Goal: Task Accomplishment & Management: Manage account settings

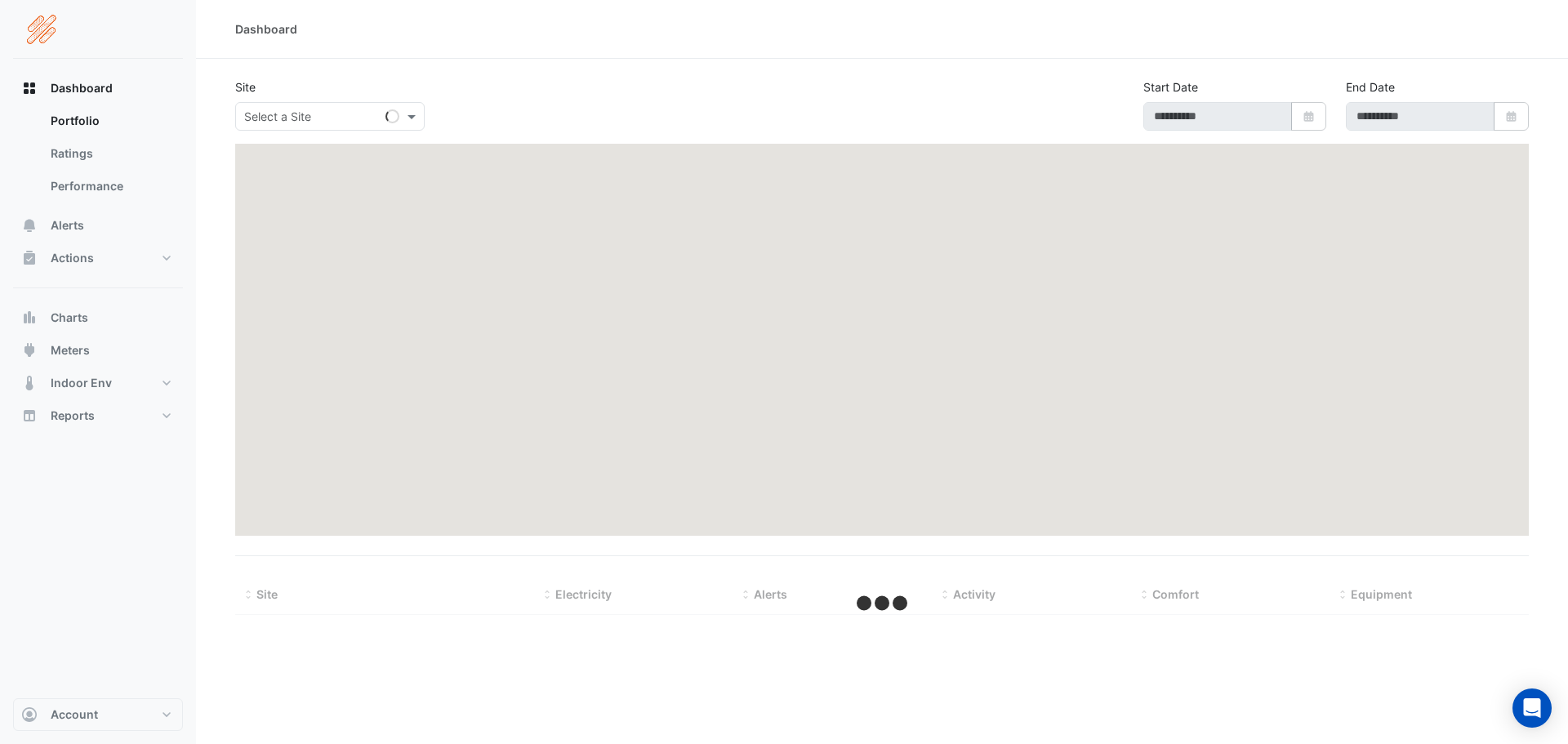
type input "**********"
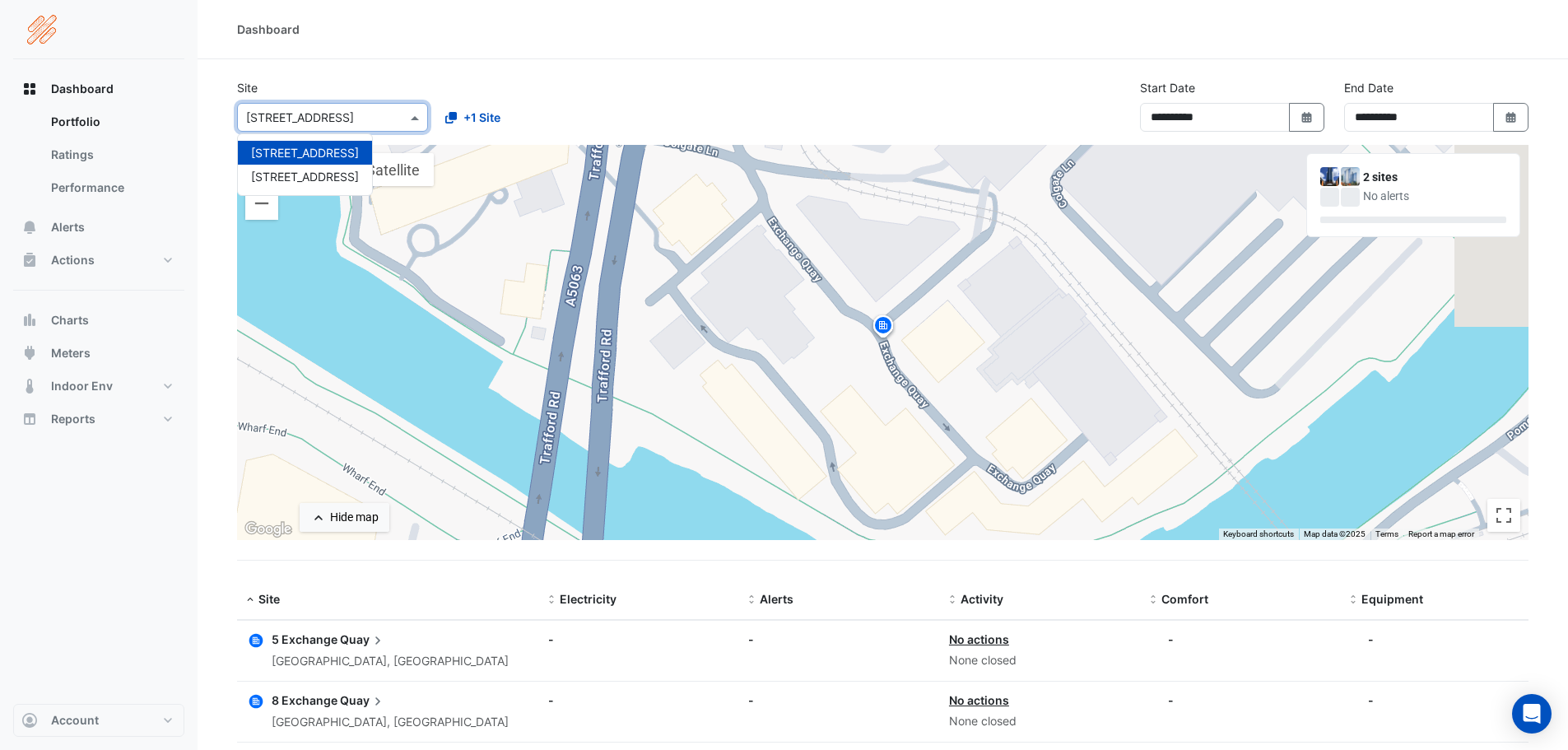
click at [300, 124] on input "text" at bounding box center [315, 117] width 140 height 18
click at [310, 174] on span "[STREET_ADDRESS]" at bounding box center [304, 176] width 108 height 14
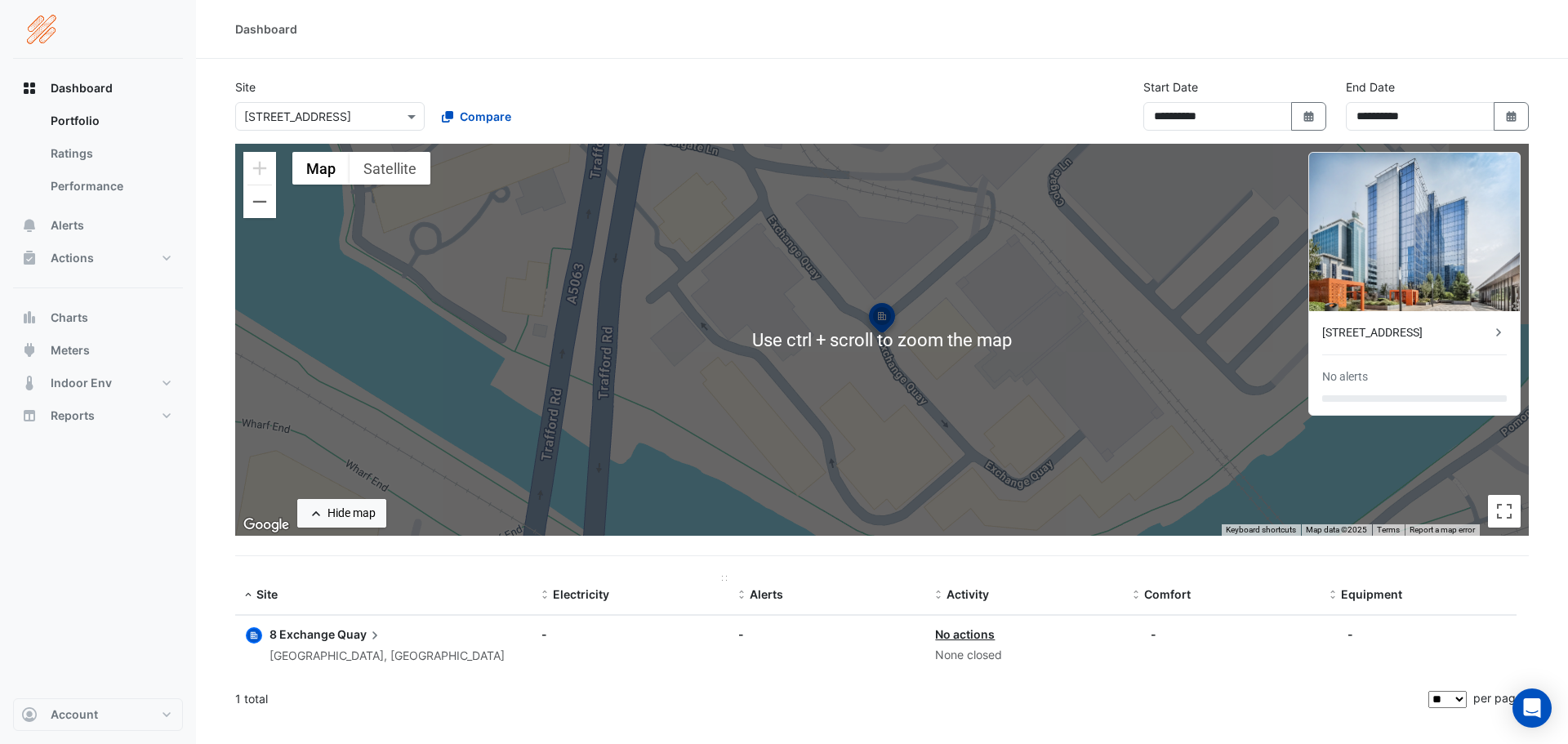
click at [694, 608] on datatable-header-cell "Electricity" at bounding box center [629, 595] width 197 height 39
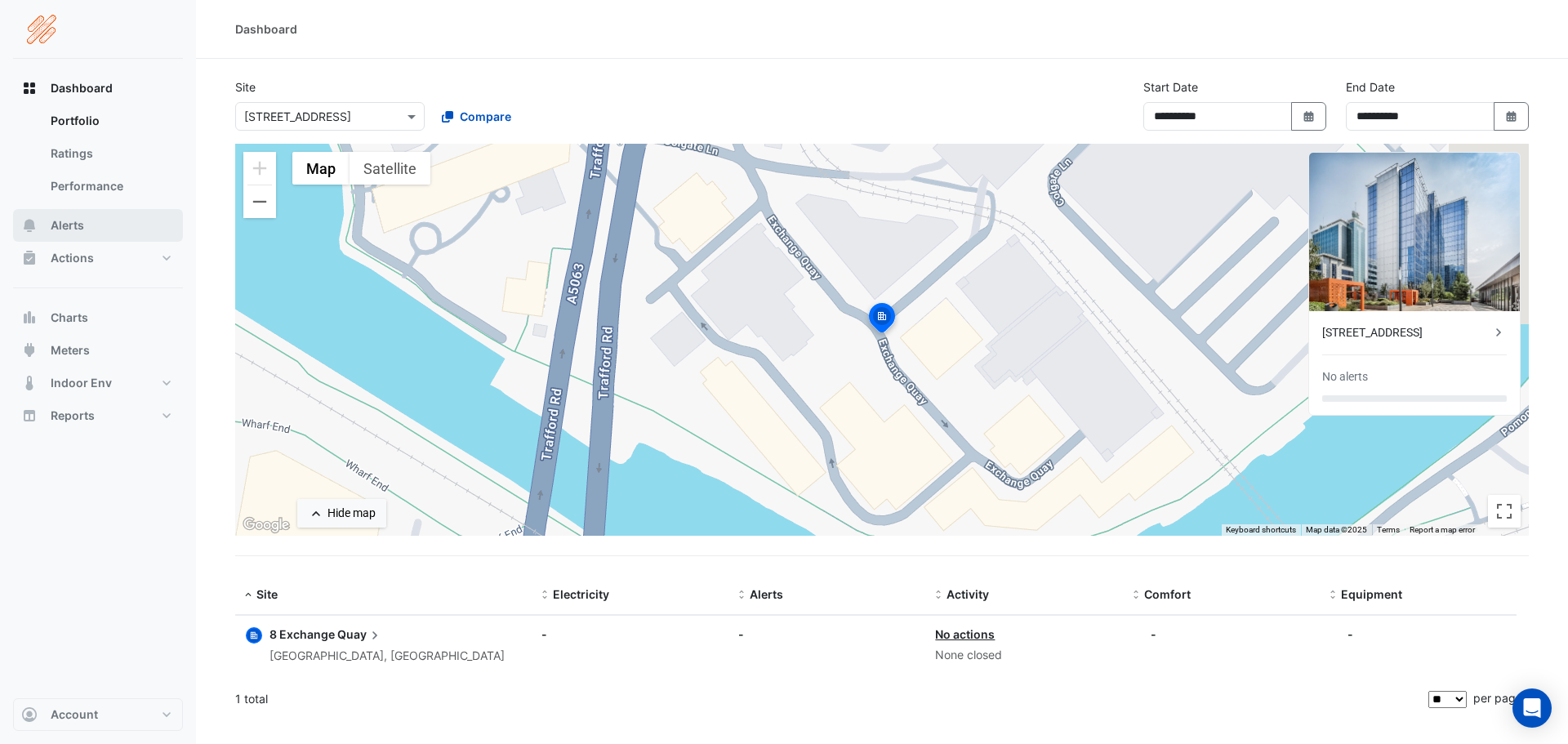
click at [78, 226] on span "Alerts" at bounding box center [67, 226] width 33 height 17
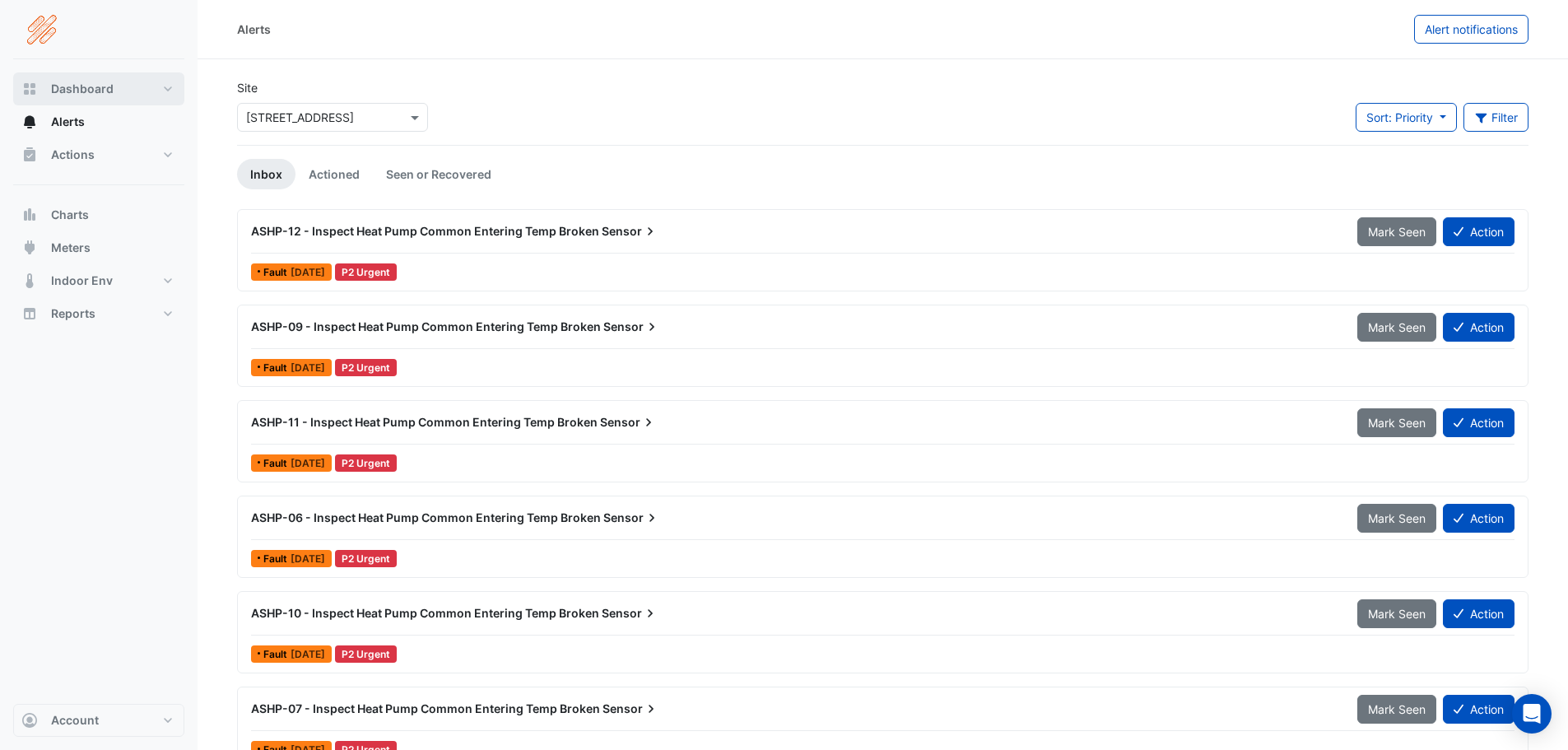
click at [74, 88] on span "Dashboard" at bounding box center [82, 89] width 63 height 17
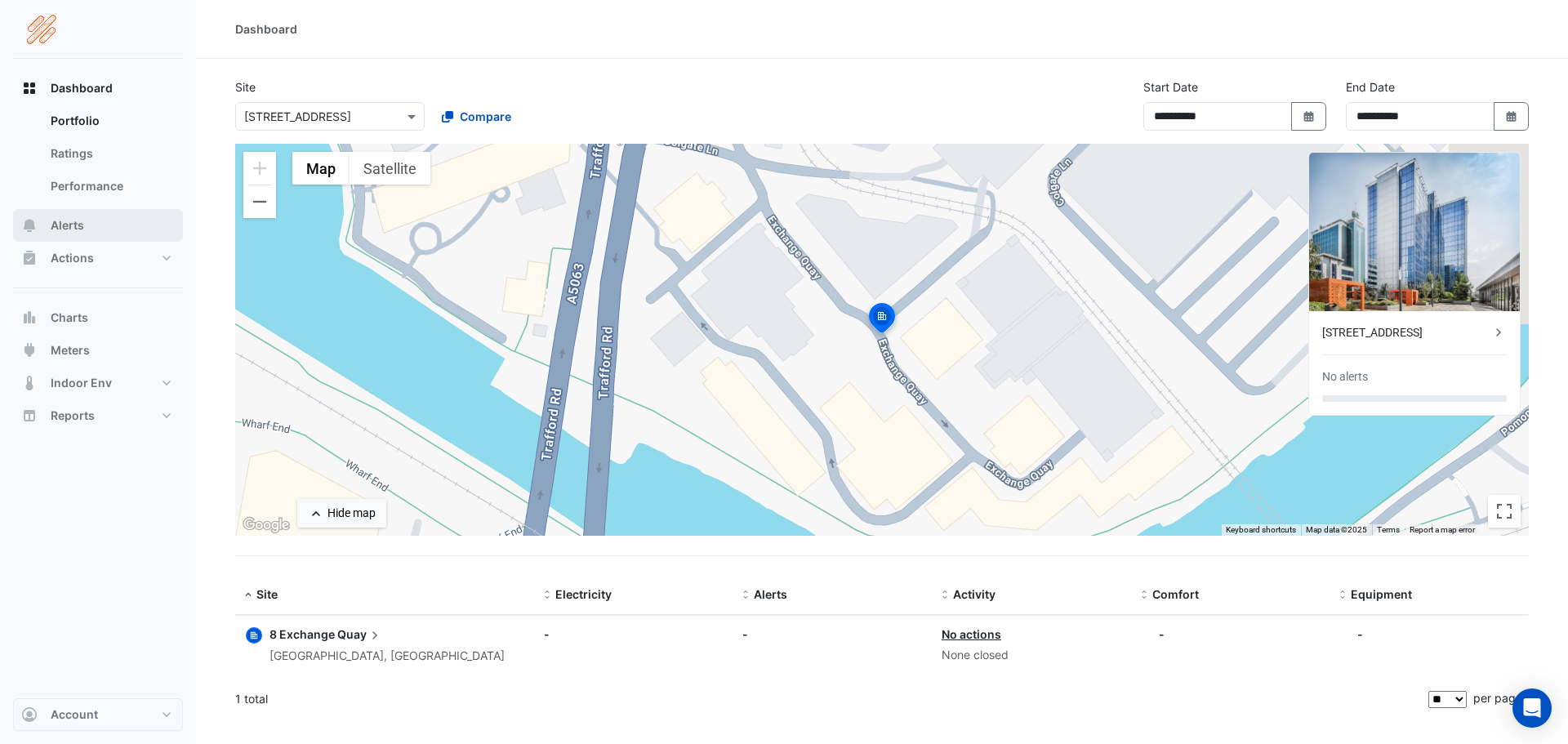
click at [74, 228] on span "Alerts" at bounding box center [67, 226] width 33 height 17
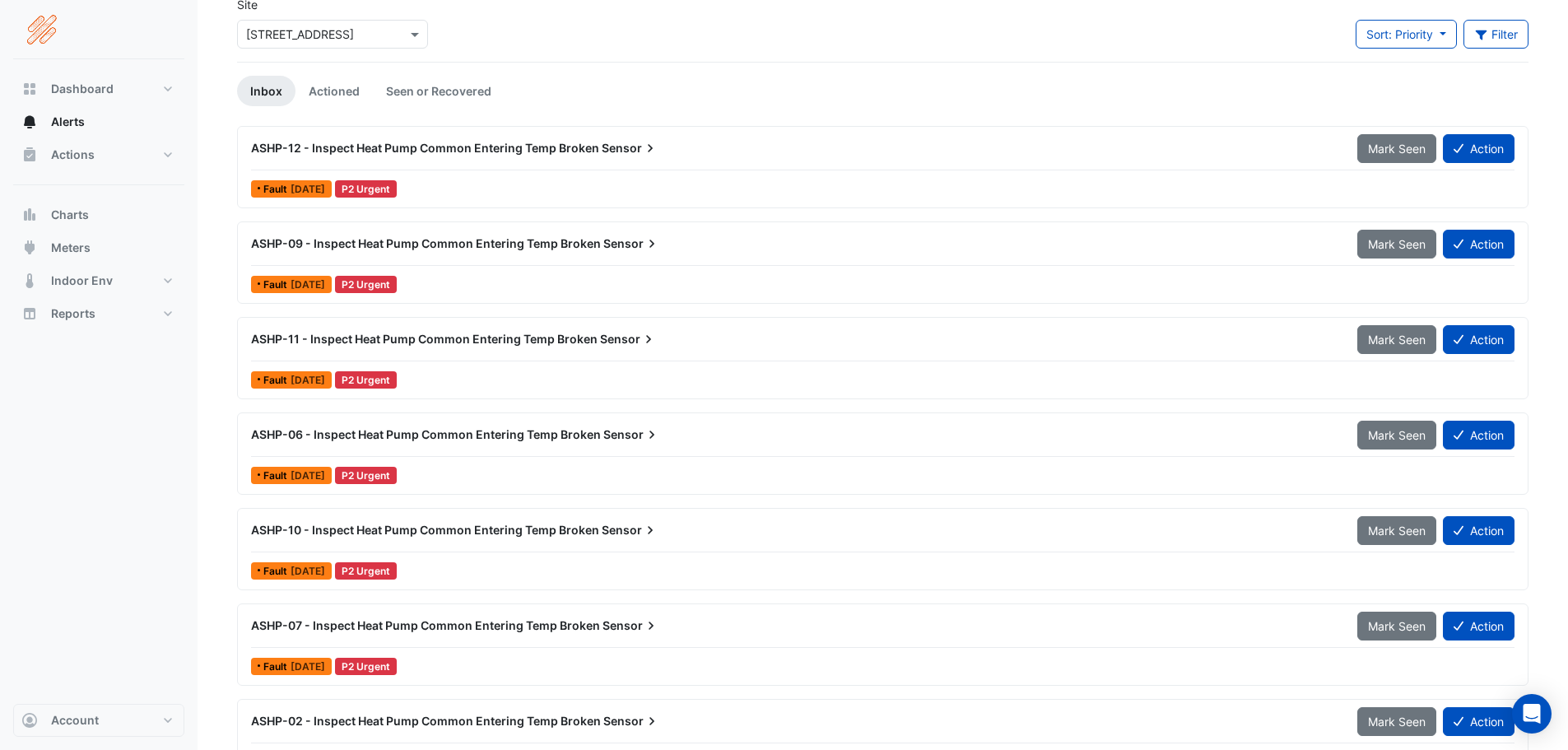
scroll to position [82, 0]
click at [340, 92] on link "Actioned" at bounding box center [335, 92] width 78 height 31
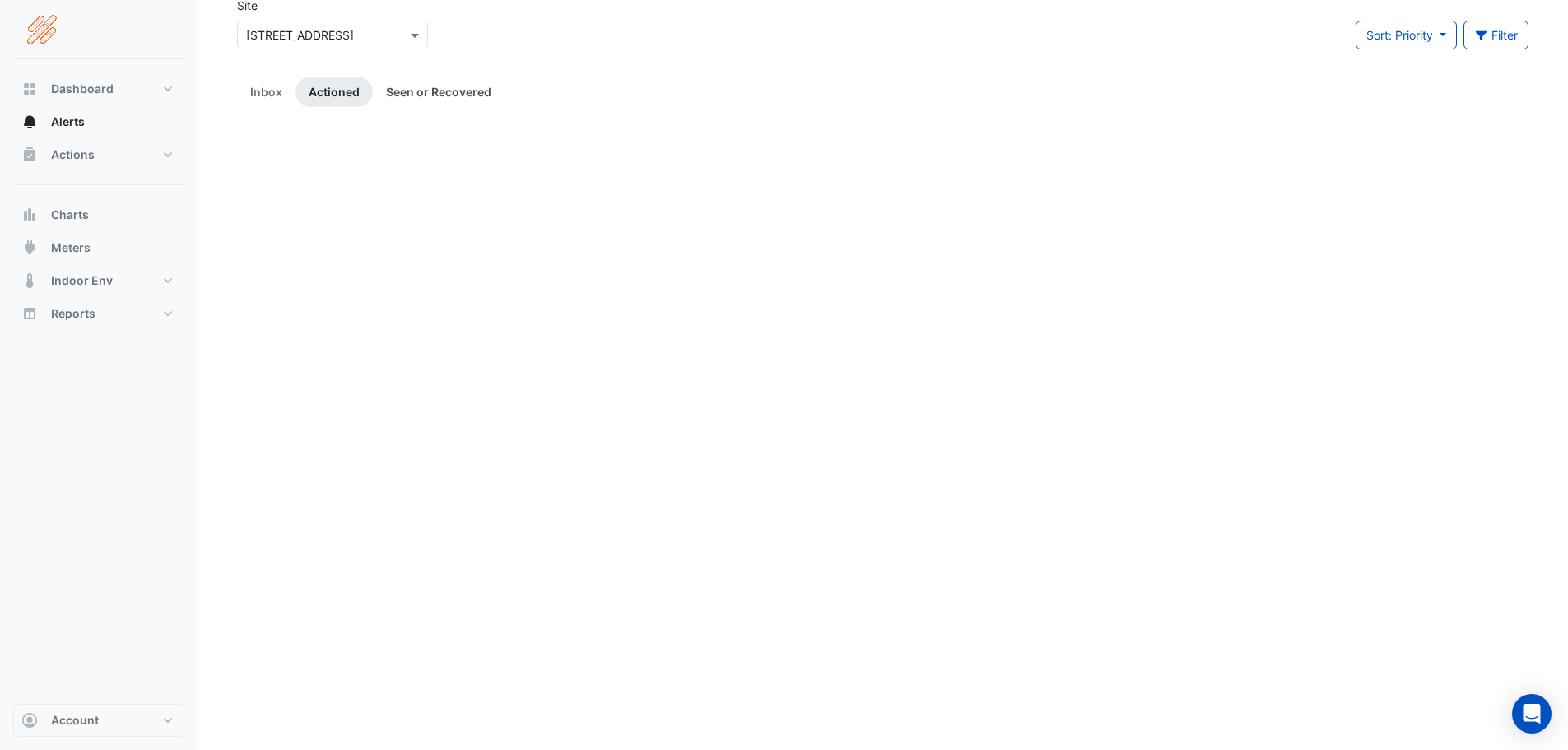
scroll to position [0, 0]
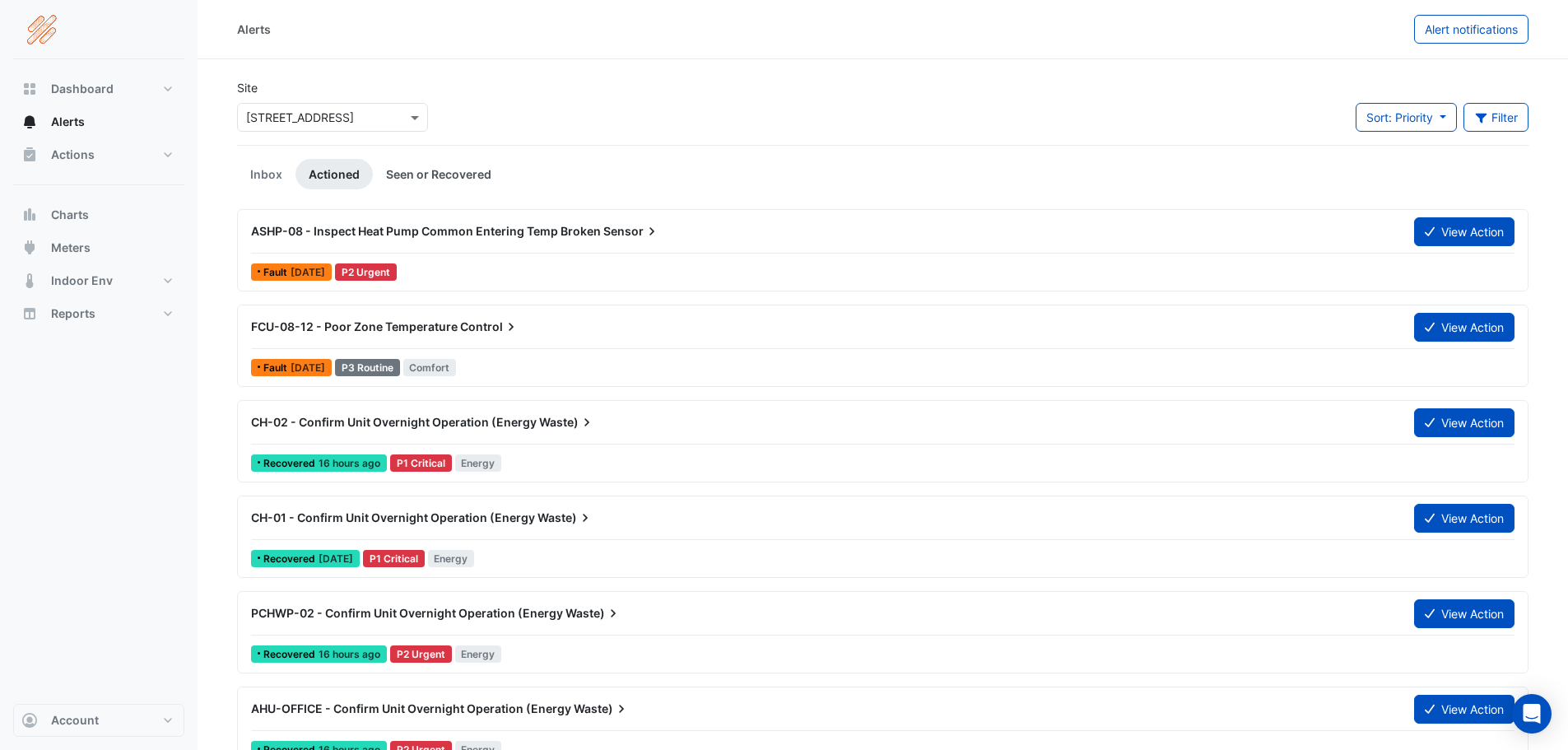
click at [446, 184] on link "Seen or Recovered" at bounding box center [438, 174] width 131 height 31
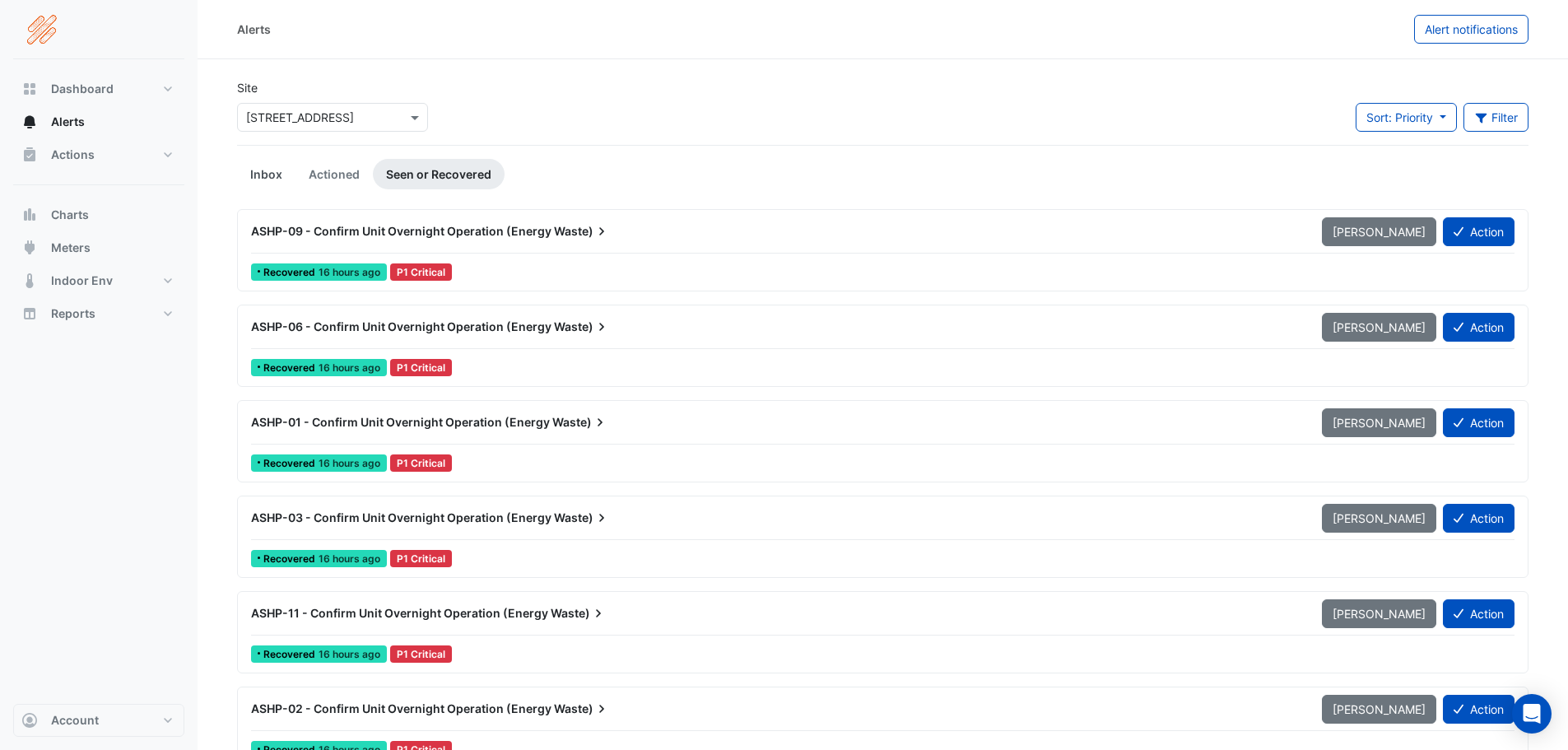
click at [274, 177] on link "Inbox" at bounding box center [265, 174] width 58 height 31
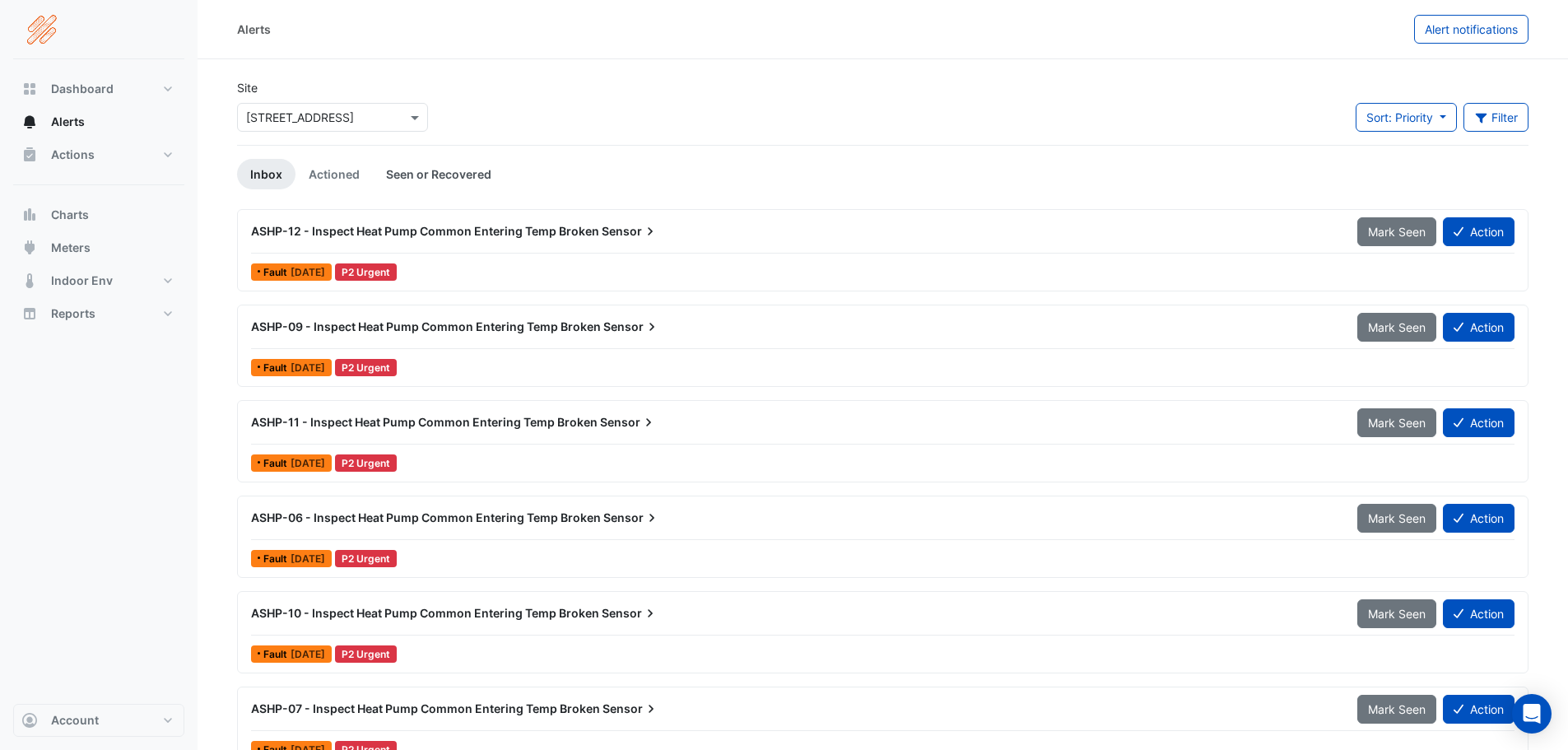
click at [484, 167] on link "Seen or Recovered" at bounding box center [438, 174] width 131 height 31
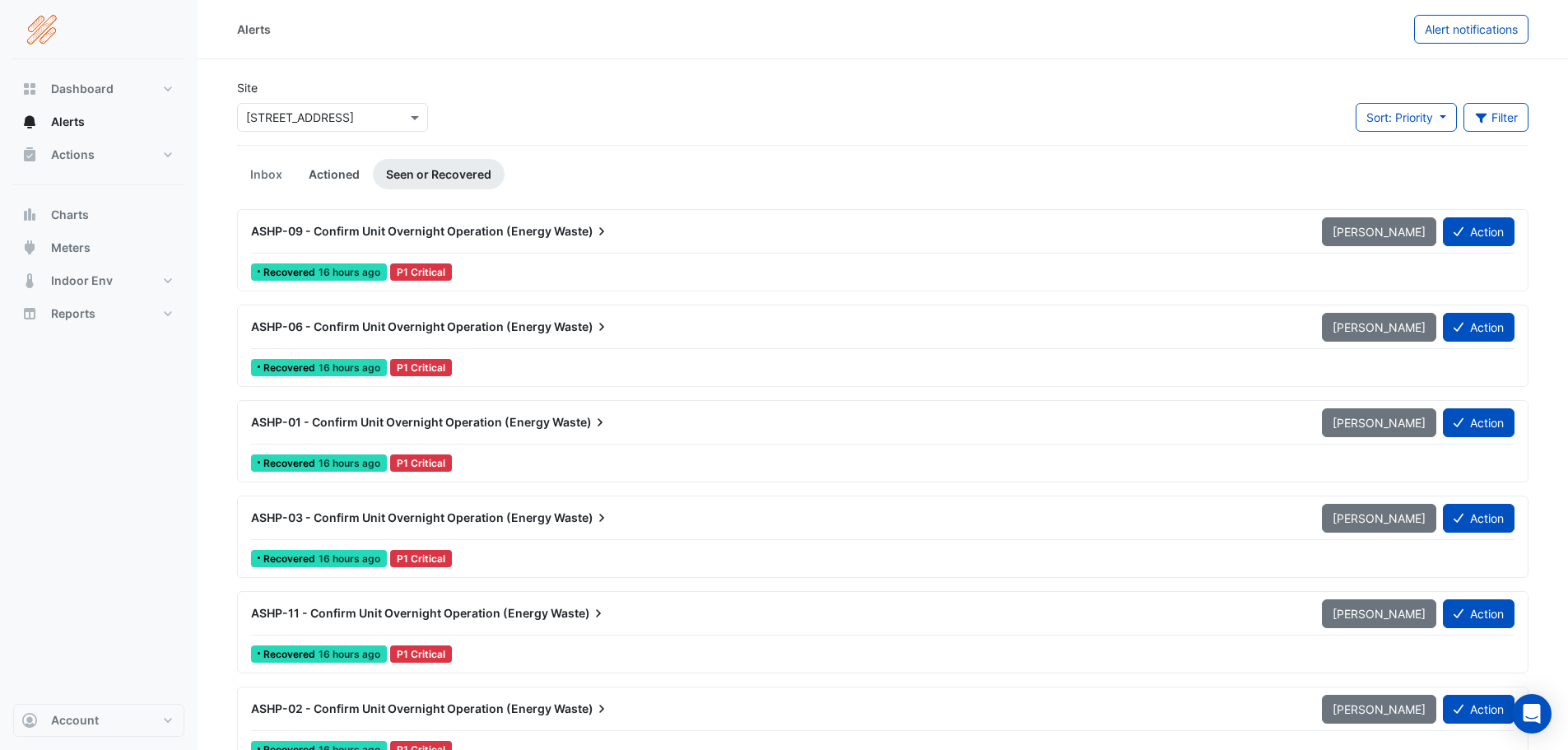
click at [349, 179] on link "Actioned" at bounding box center [335, 174] width 78 height 31
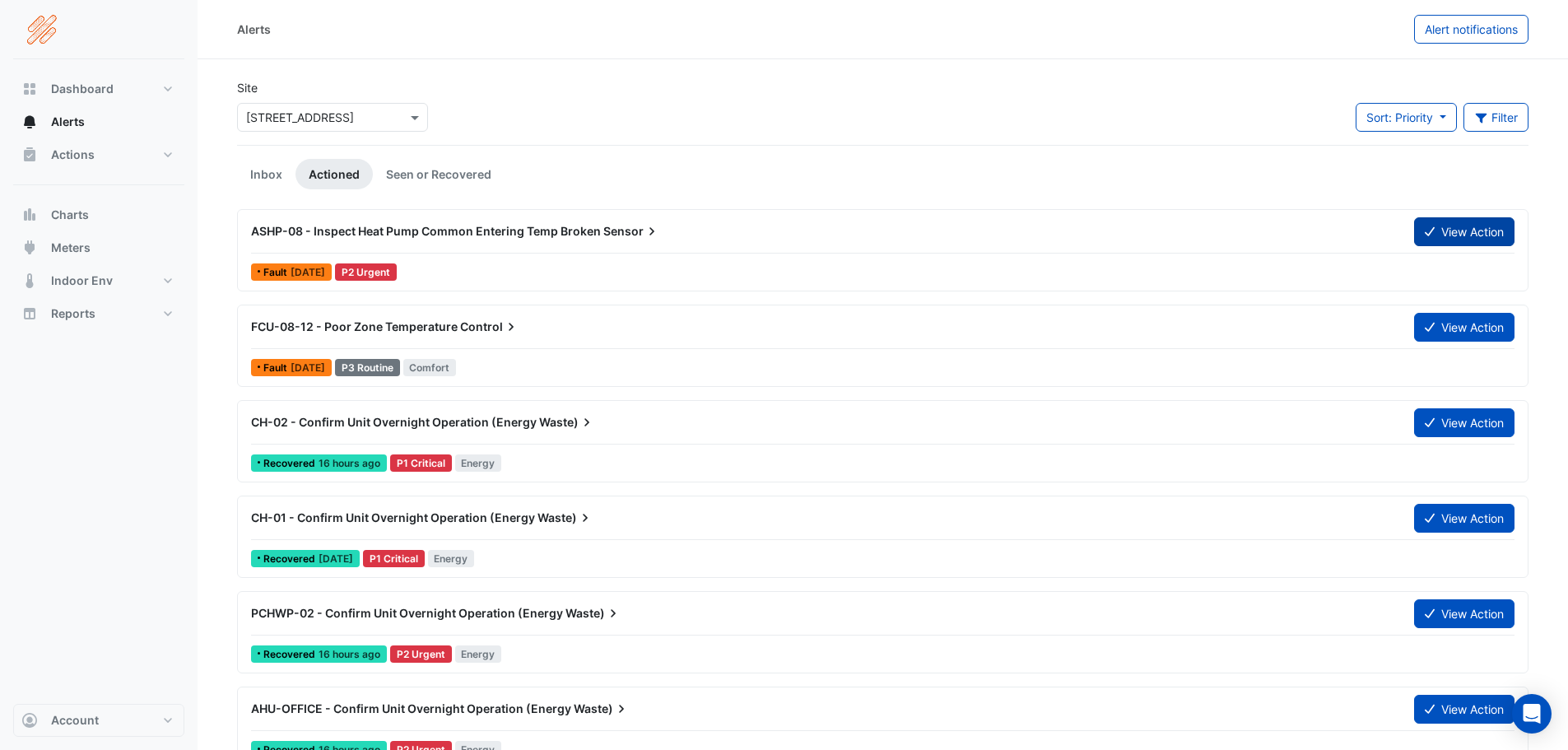
click at [1450, 224] on button "View Action" at bounding box center [1464, 231] width 101 height 29
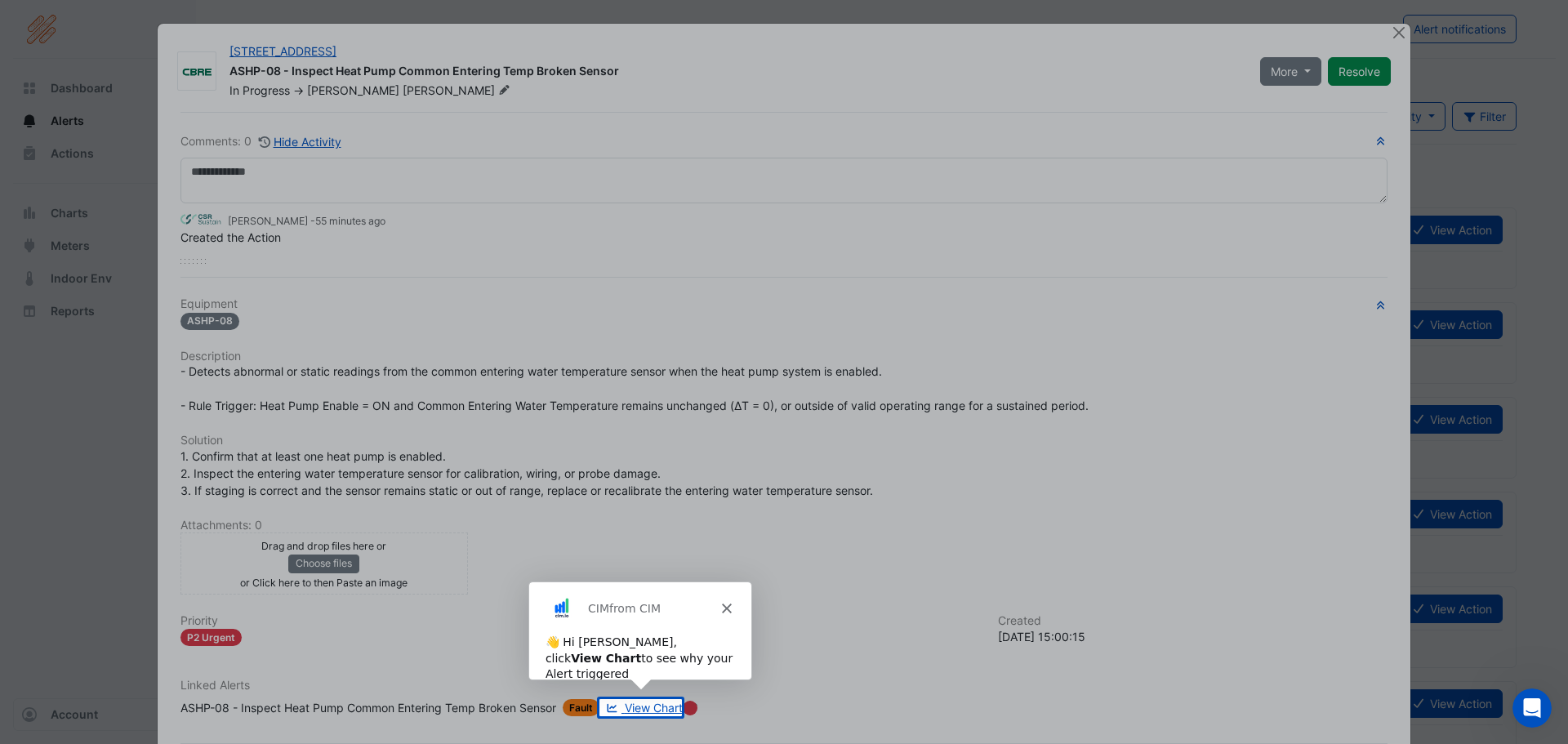
click at [731, 605] on div "CIM from CIM" at bounding box center [639, 606] width 222 height 52
click at [729, 604] on polygon "Close" at bounding box center [726, 606] width 10 height 10
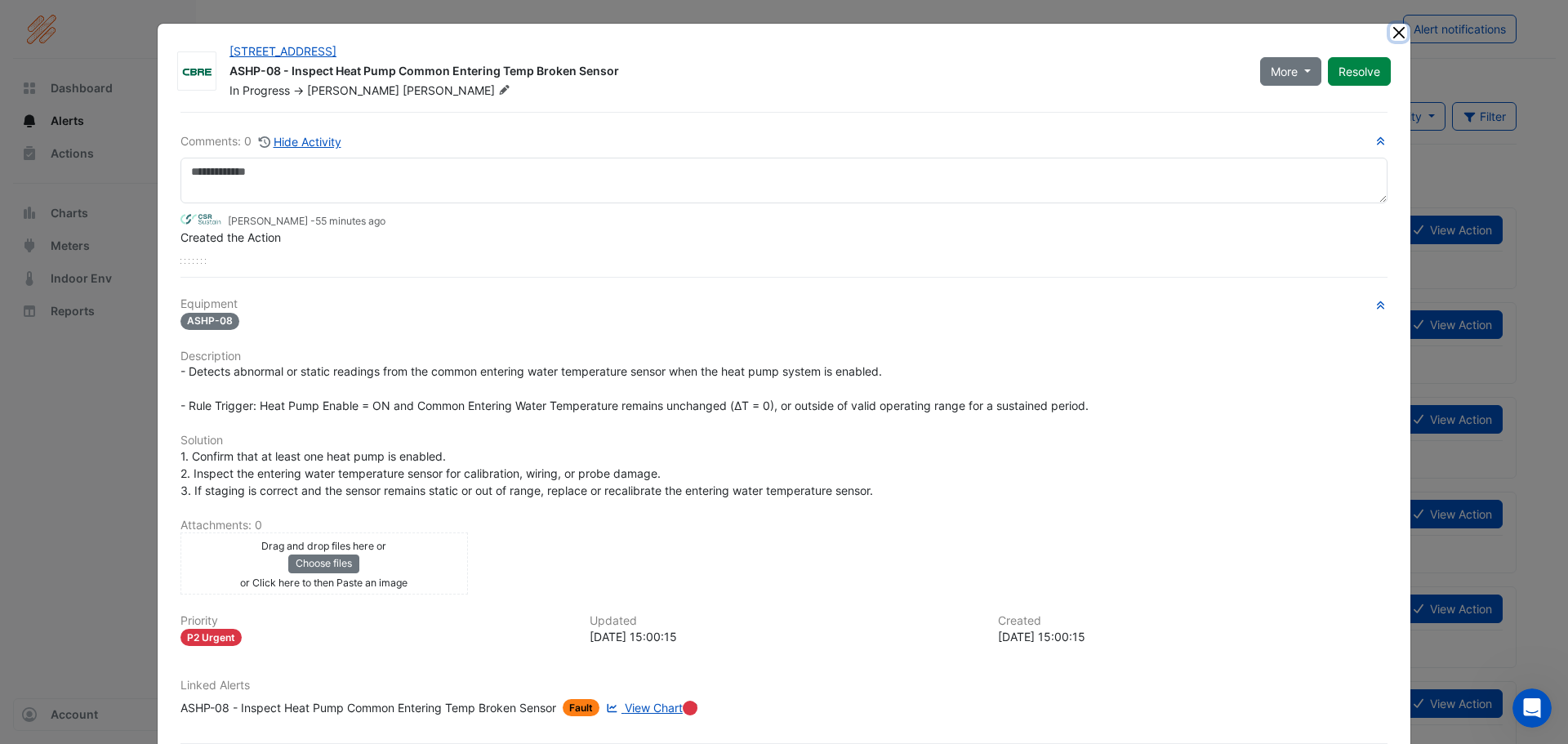
click at [1390, 34] on button "Close" at bounding box center [1398, 32] width 17 height 17
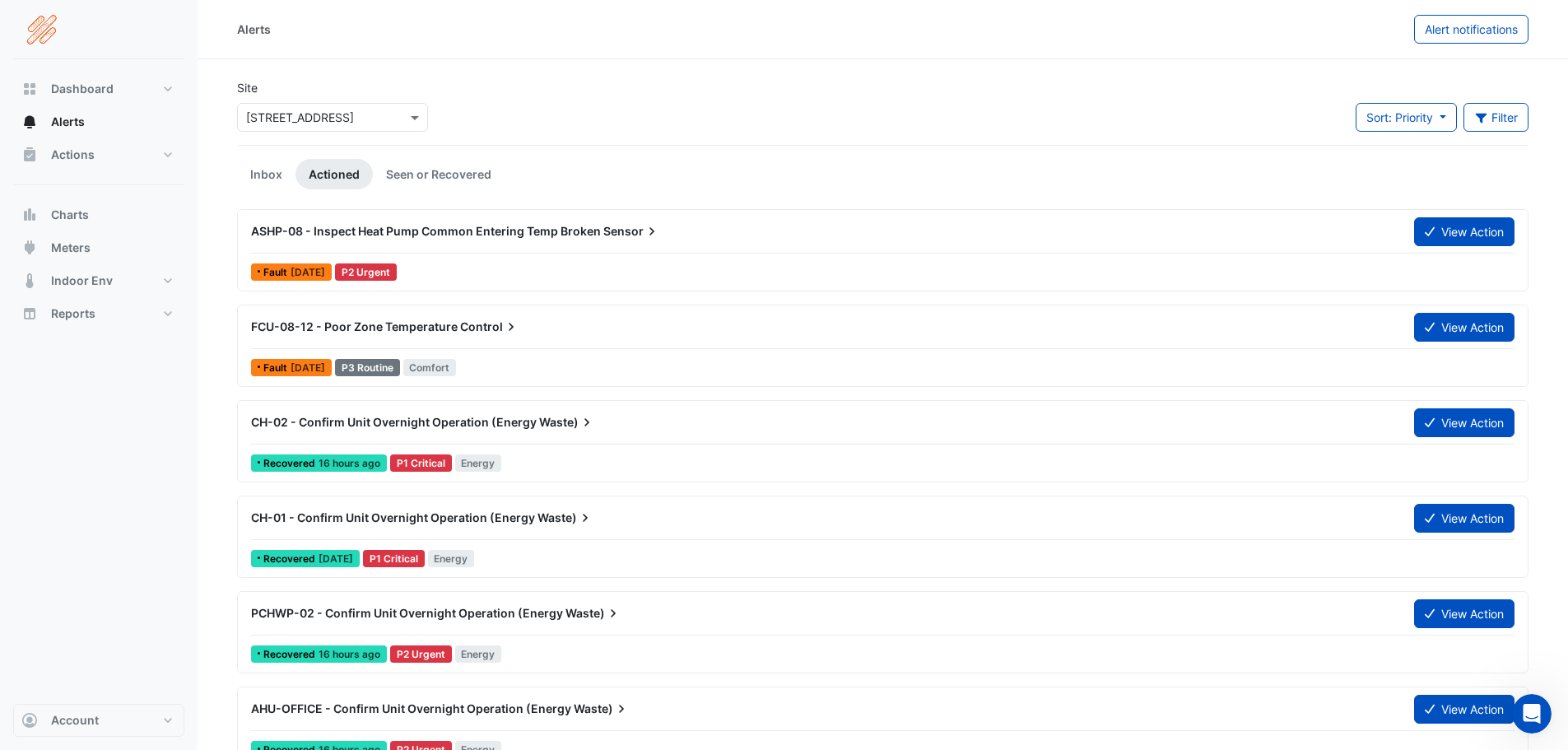
click at [274, 113] on input "text" at bounding box center [315, 117] width 140 height 18
click at [288, 150] on span "[STREET_ADDRESS]" at bounding box center [304, 153] width 108 height 14
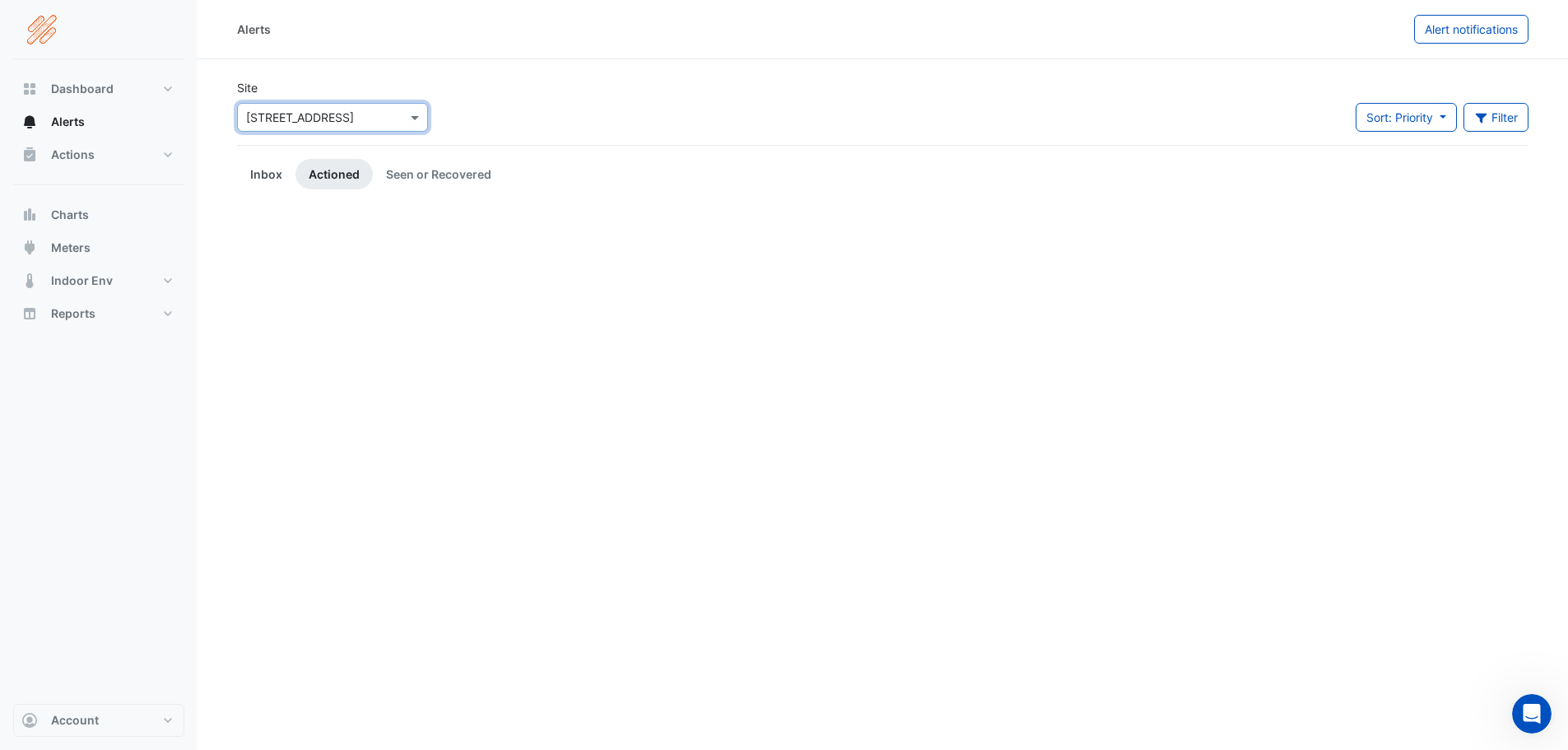
click at [272, 176] on link "Inbox" at bounding box center [265, 174] width 58 height 31
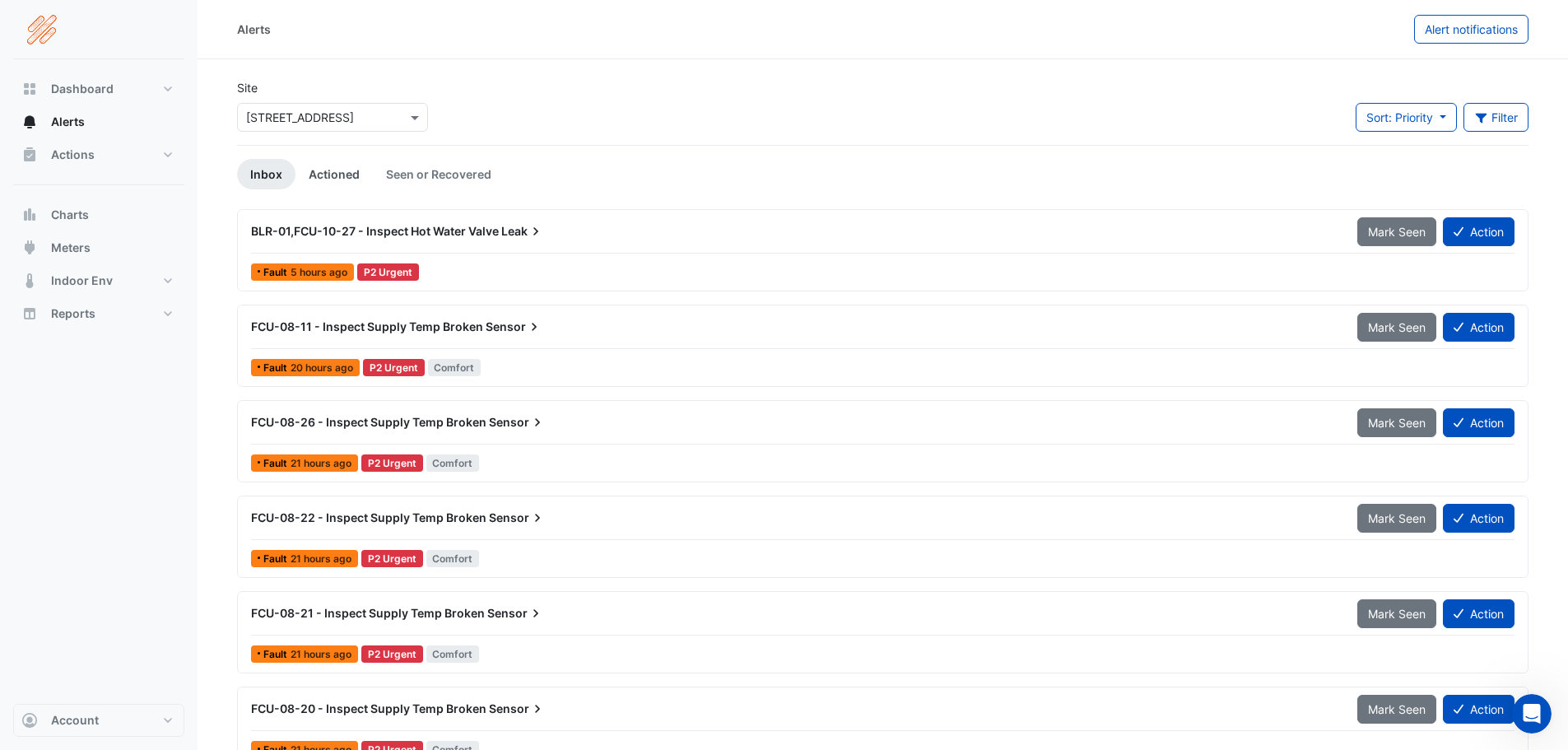
click at [325, 176] on link "Actioned" at bounding box center [335, 174] width 78 height 31
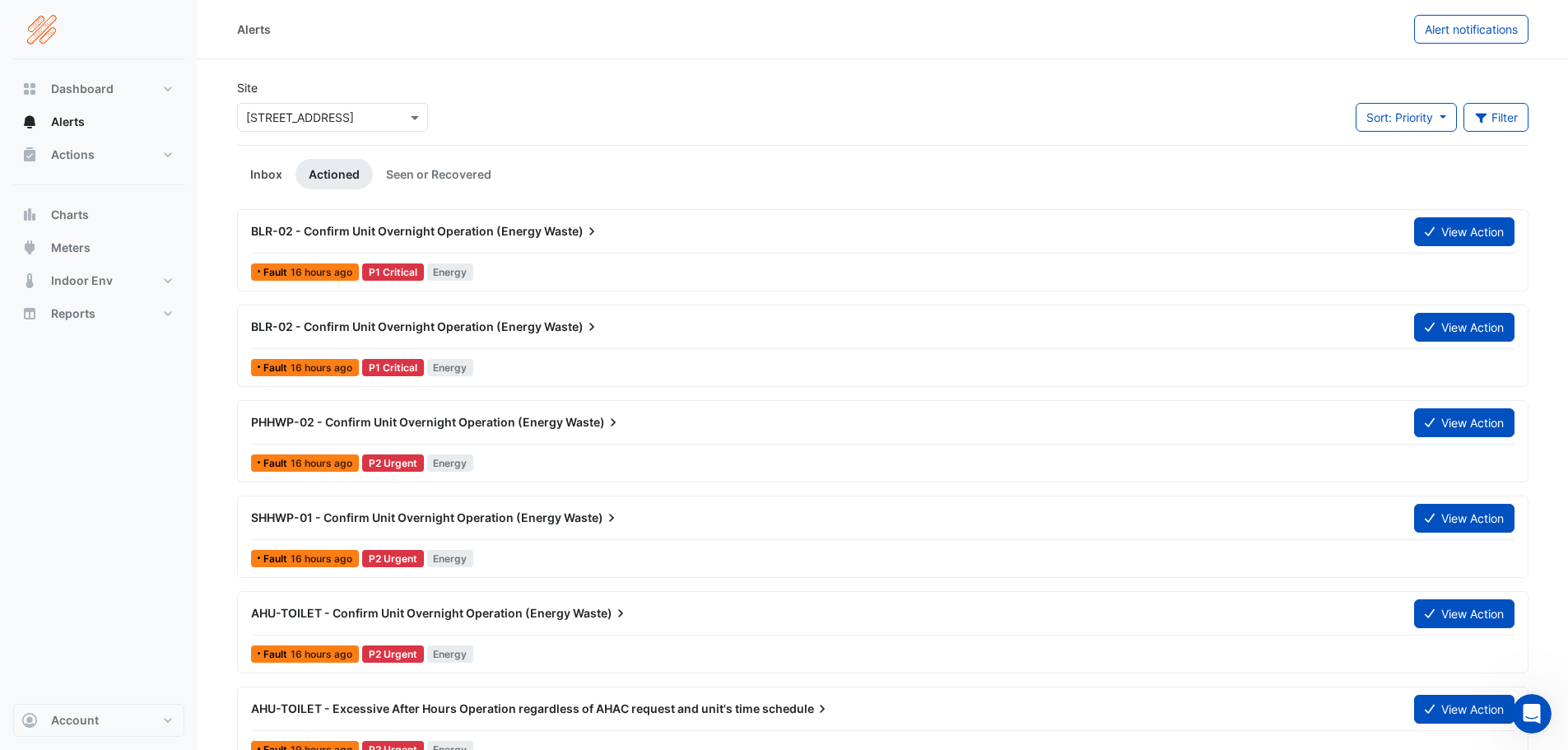
click at [262, 187] on link "Inbox" at bounding box center [265, 174] width 58 height 31
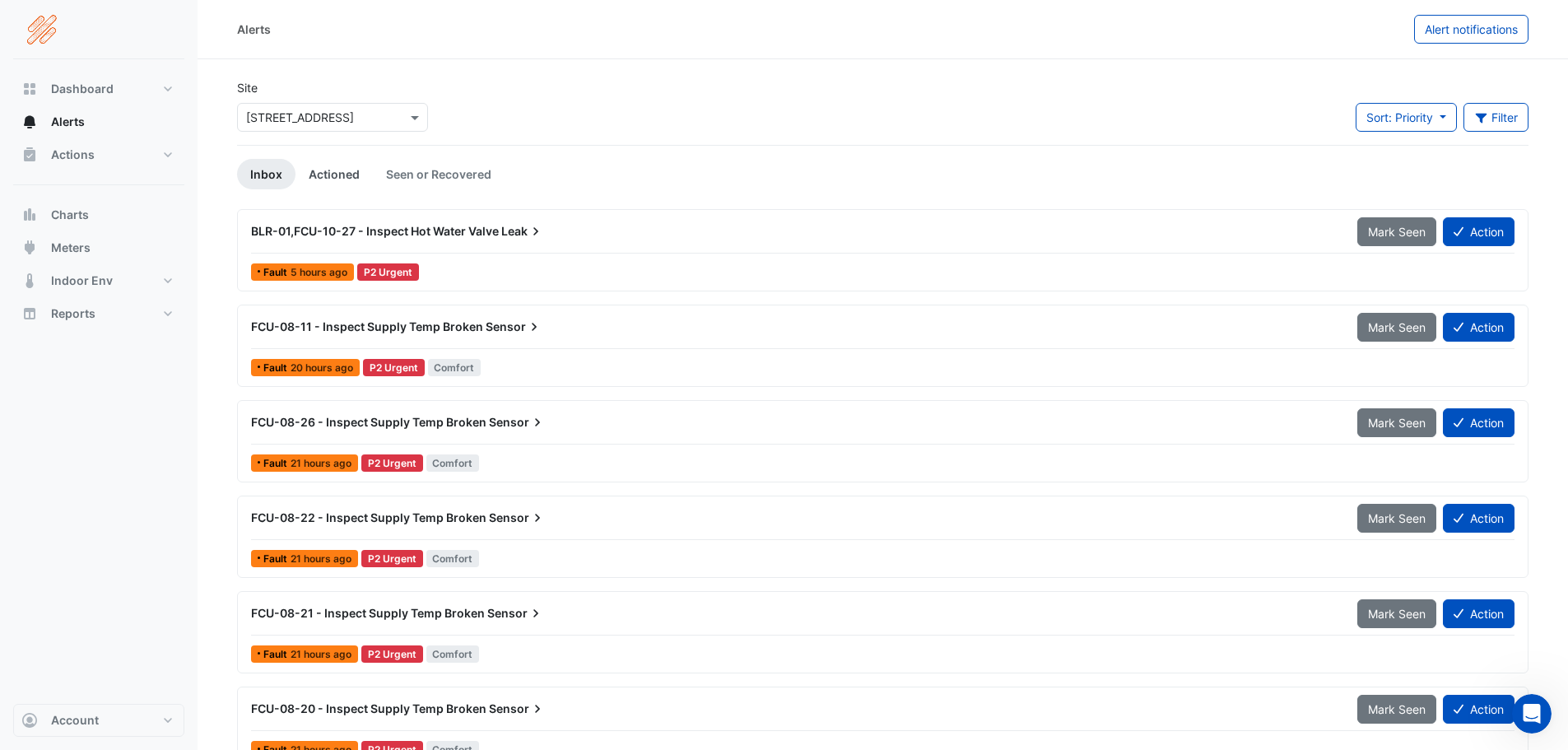
click at [323, 174] on link "Actioned" at bounding box center [335, 174] width 78 height 31
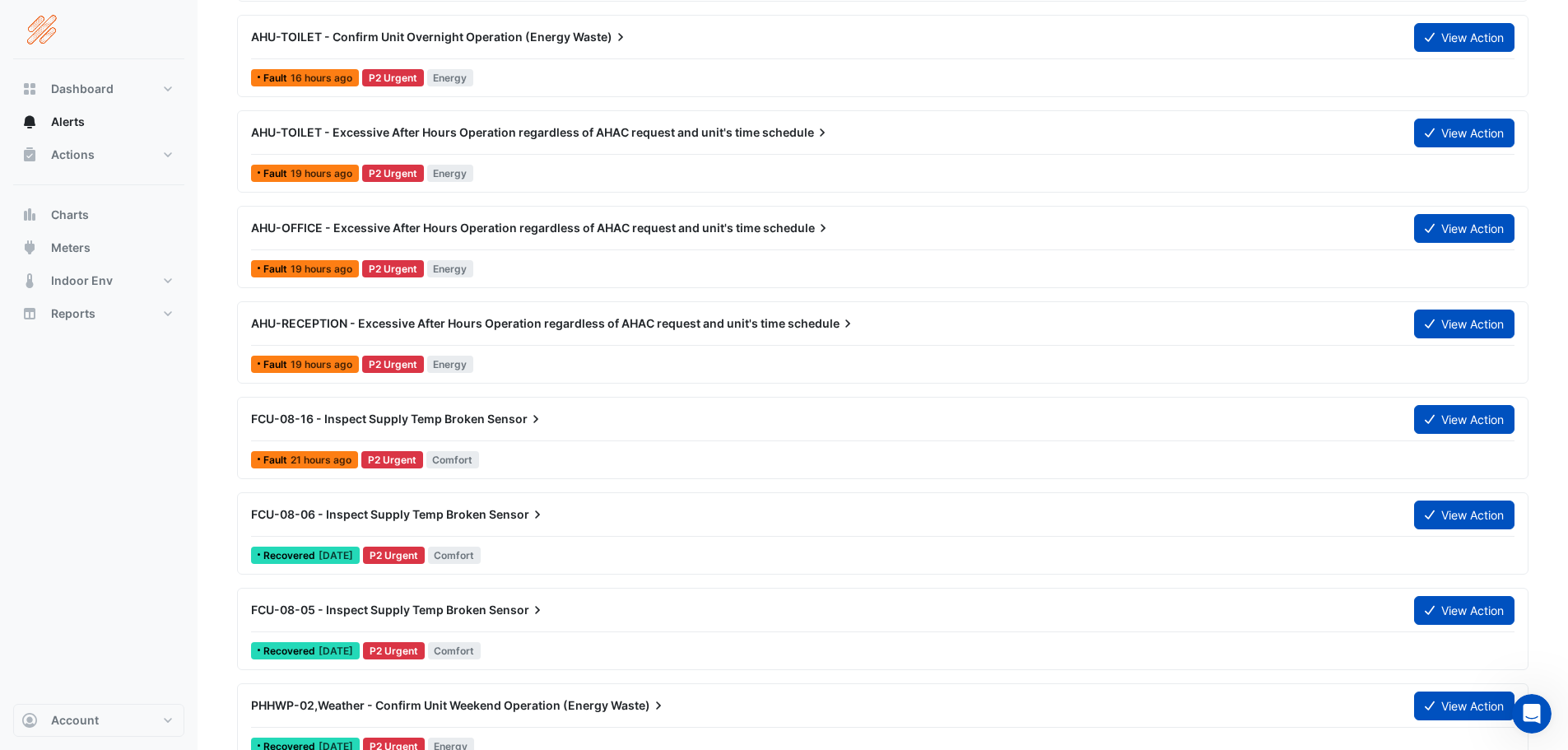
scroll to position [605, 0]
